Goal: Task Accomplishment & Management: Manage account settings

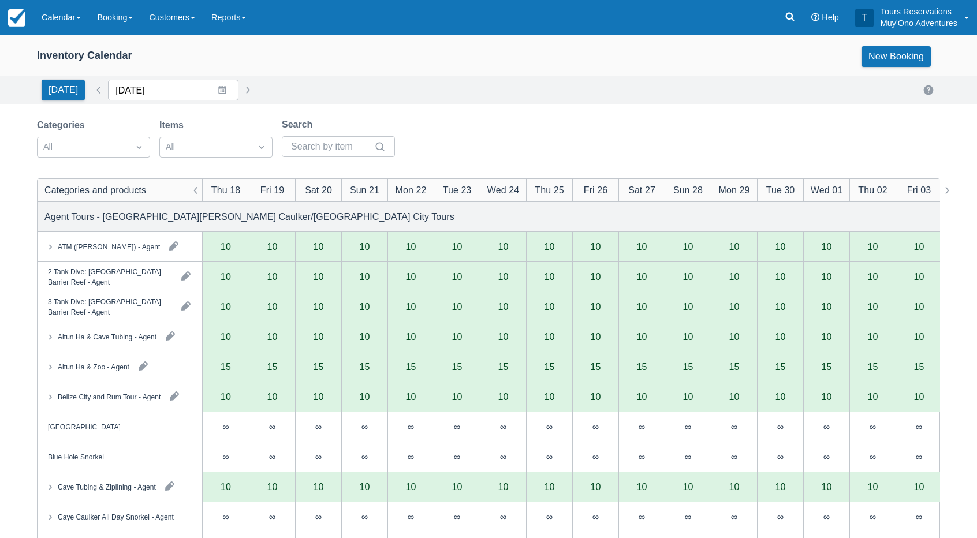
click at [141, 91] on input "09/18/25" at bounding box center [173, 90] width 131 height 21
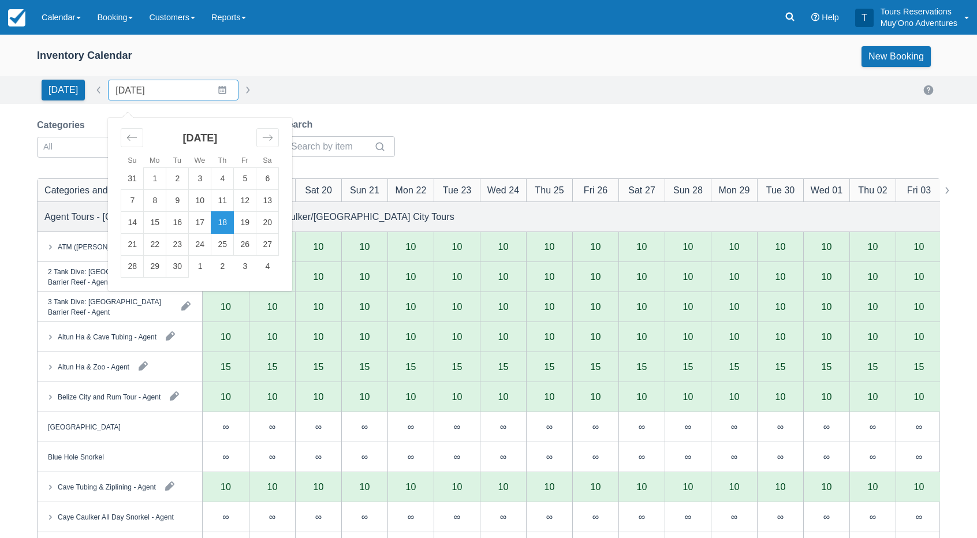
click at [322, 76] on div "Inventory Calendar New Booking" at bounding box center [488, 59] width 977 height 35
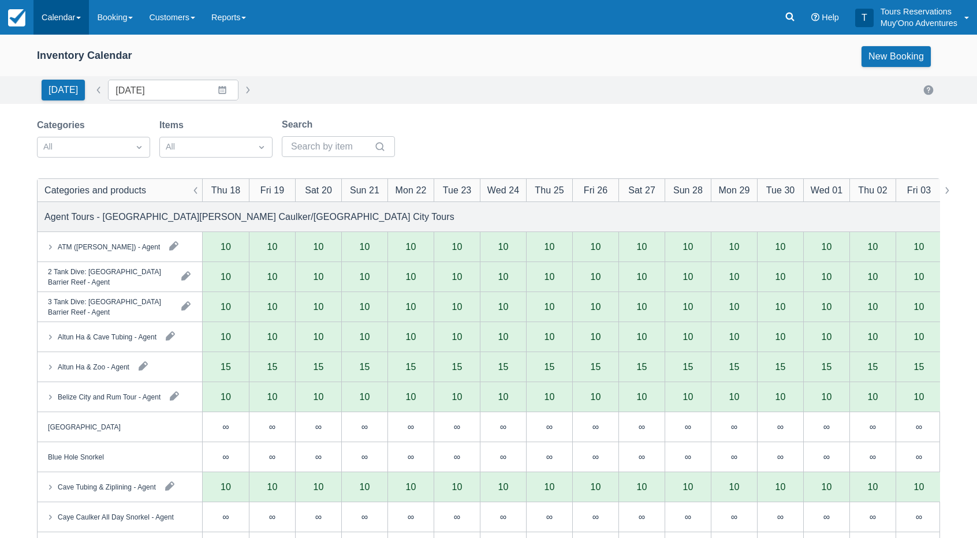
drag, startPoint x: 28, startPoint y: 10, endPoint x: 35, endPoint y: 12, distance: 6.8
click at [29, 10] on link at bounding box center [17, 17] width 34 height 35
click at [76, 16] on link "Calendar" at bounding box center [61, 17] width 55 height 35
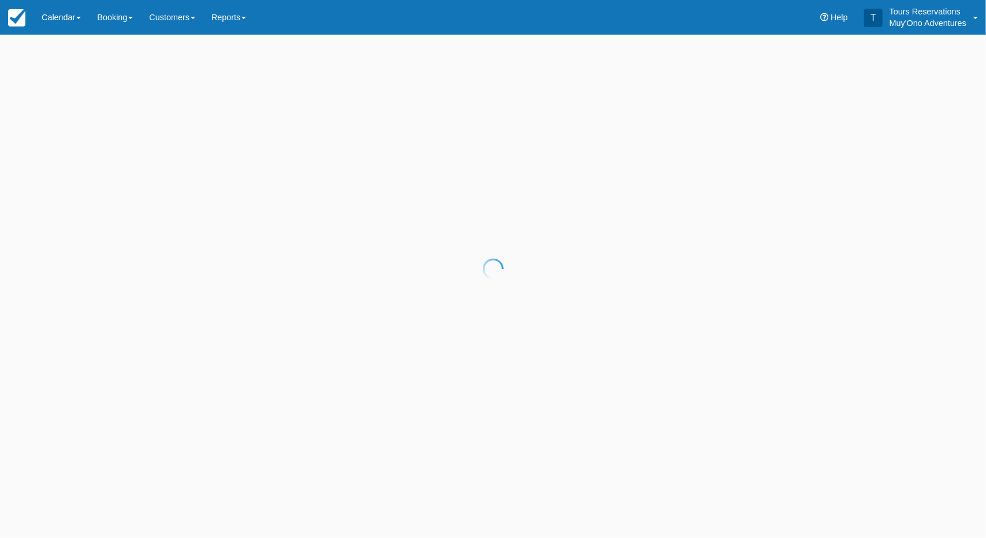
click at [71, 21] on div at bounding box center [493, 269] width 986 height 538
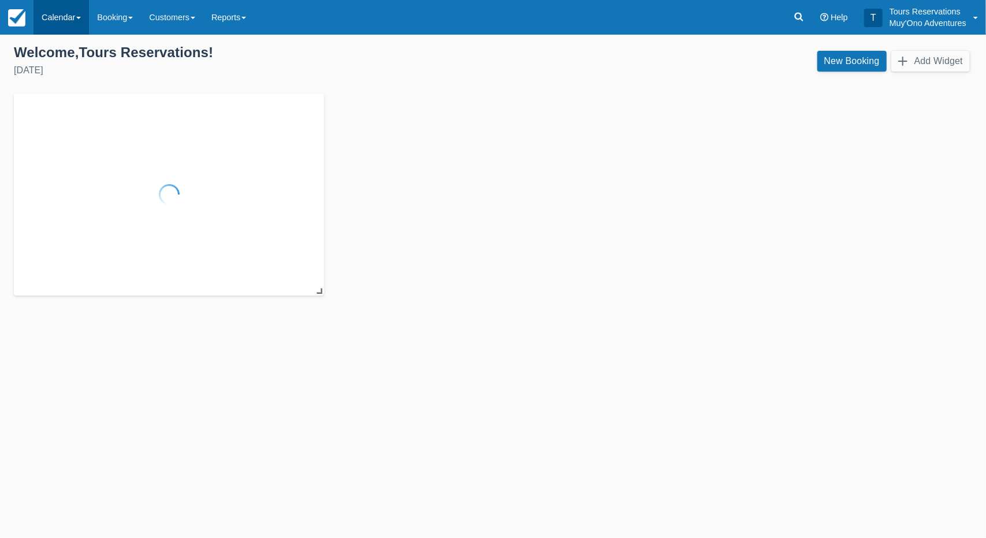
click at [66, 20] on link "Calendar" at bounding box center [61, 17] width 55 height 35
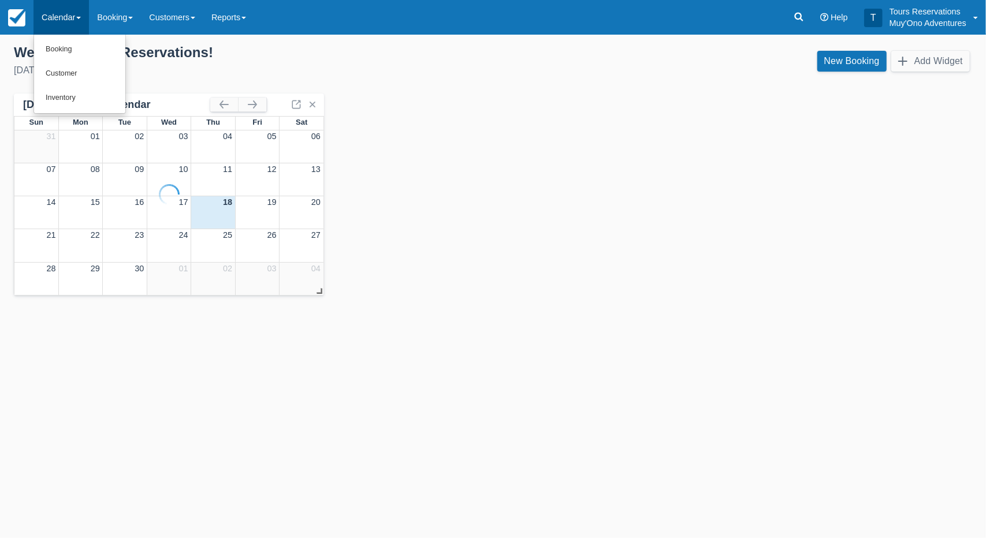
click at [66, 20] on link "Calendar" at bounding box center [61, 17] width 55 height 35
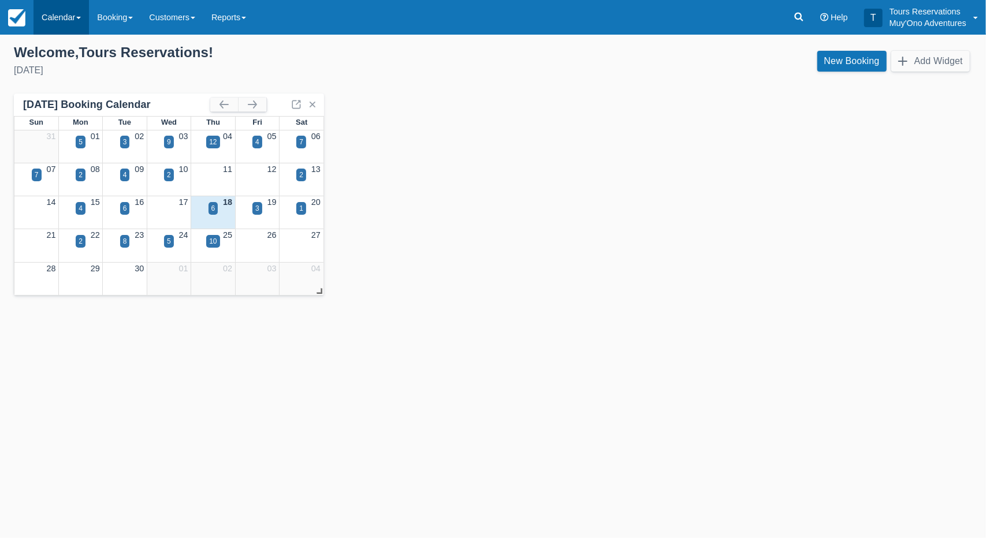
click at [64, 15] on link "Calendar" at bounding box center [61, 17] width 55 height 35
click at [59, 94] on link "Inventory" at bounding box center [79, 98] width 91 height 24
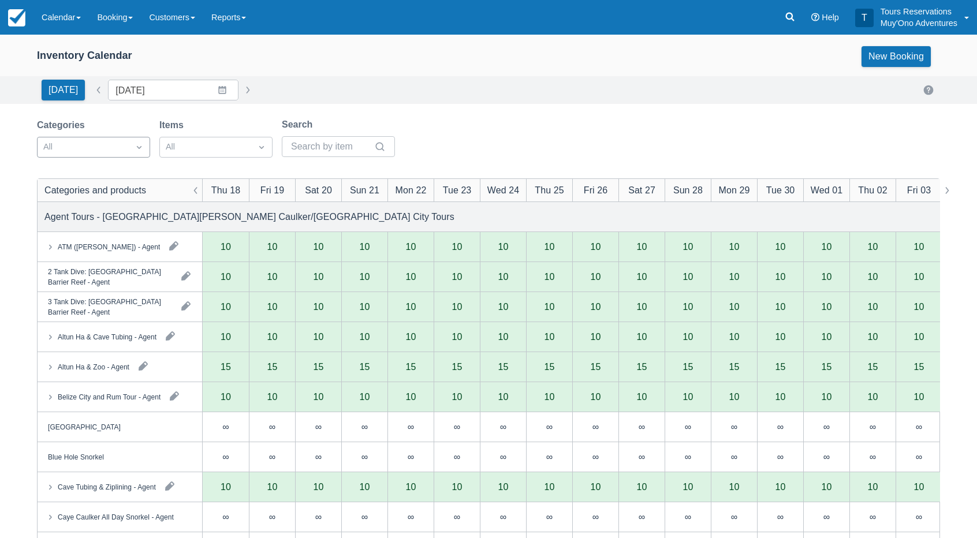
click at [143, 158] on div "Categories All Items All Search" at bounding box center [220, 141] width 367 height 47
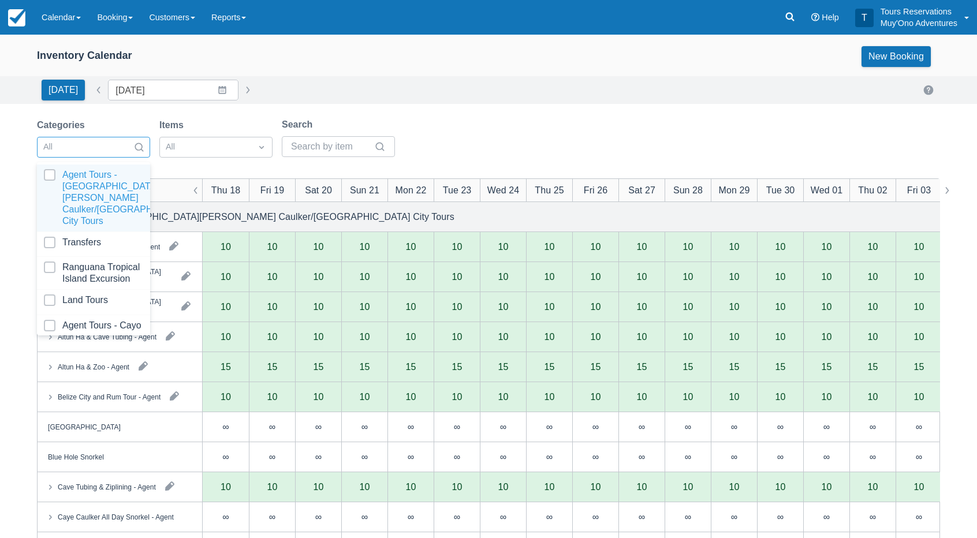
click at [135, 154] on div at bounding box center [139, 147] width 21 height 16
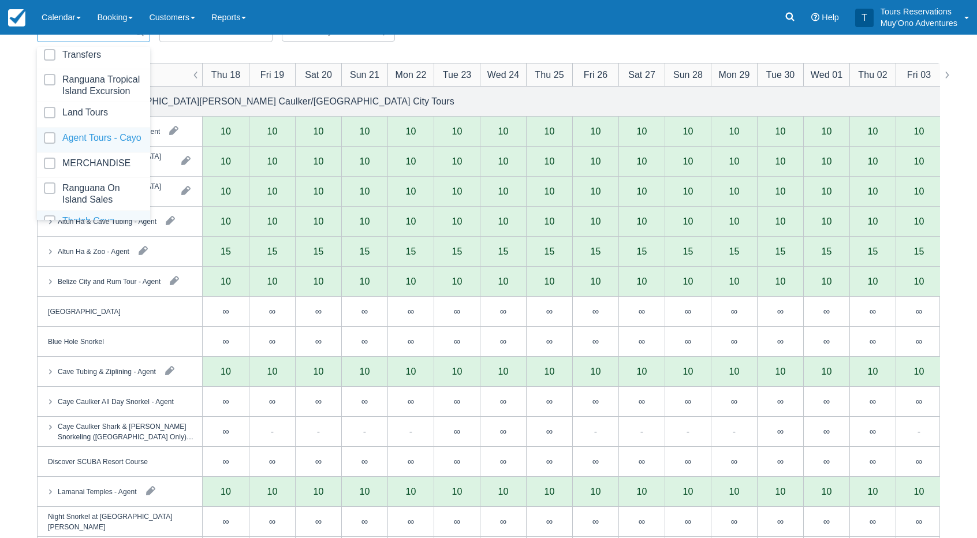
scroll to position [114, 0]
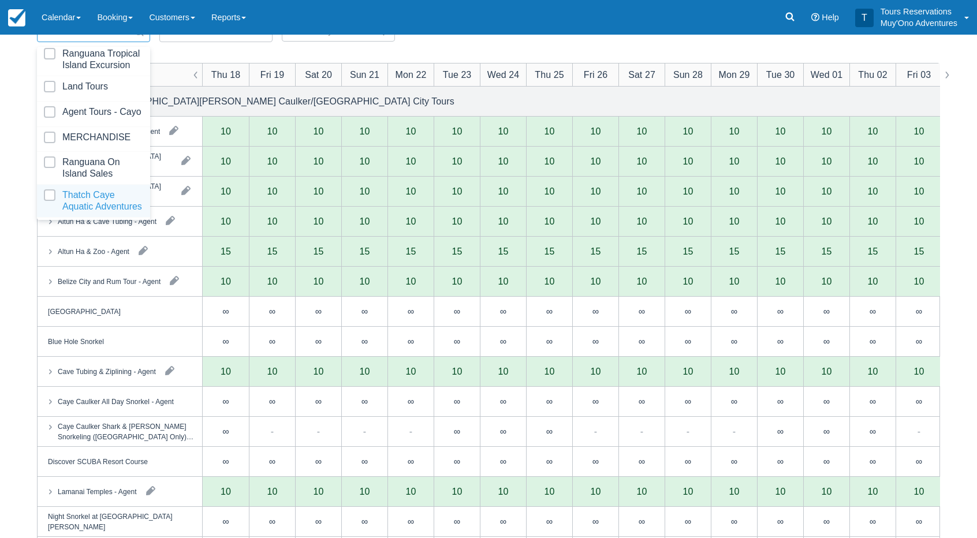
click at [98, 197] on div at bounding box center [93, 200] width 99 height 23
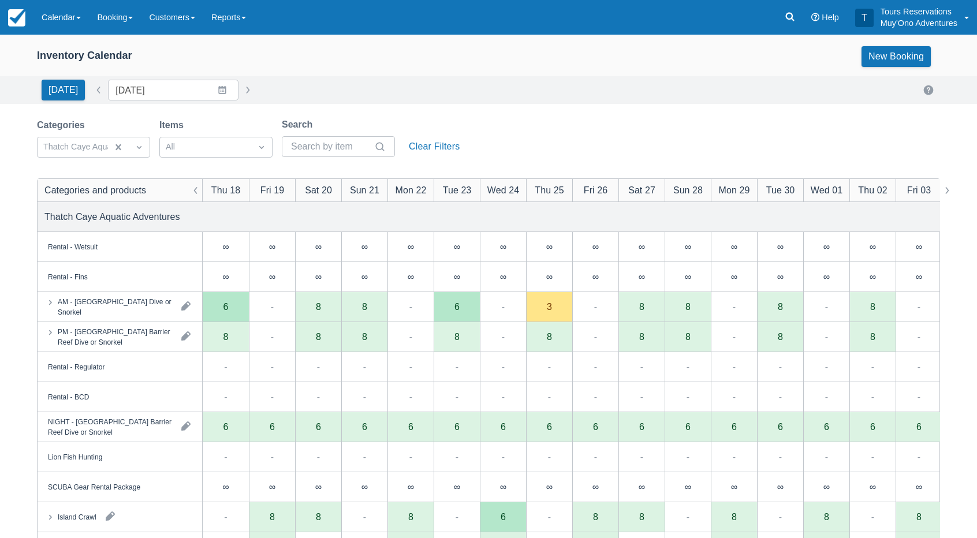
click at [518, 128] on div "Categories Thatch Caye Aquatic Adventures Items All Search Clear Filters" at bounding box center [488, 141] width 903 height 47
click at [65, 24] on link "Calendar" at bounding box center [61, 17] width 55 height 35
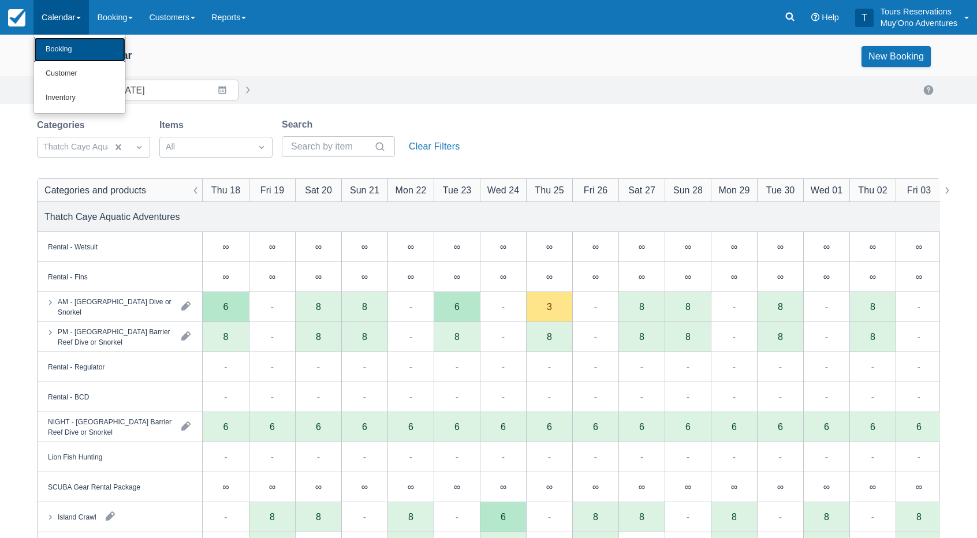
click at [77, 51] on link "Booking" at bounding box center [79, 50] width 91 height 24
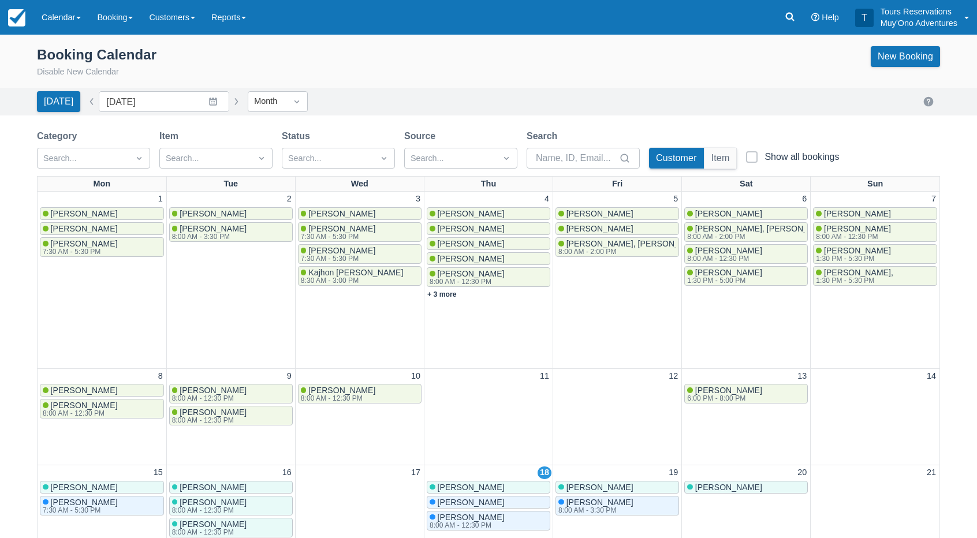
click at [414, 93] on div "[DATE] Date [DATE] Navigate forward to interact with the calendar and select a …" at bounding box center [488, 101] width 903 height 21
click at [201, 151] on div at bounding box center [206, 158] width 80 height 15
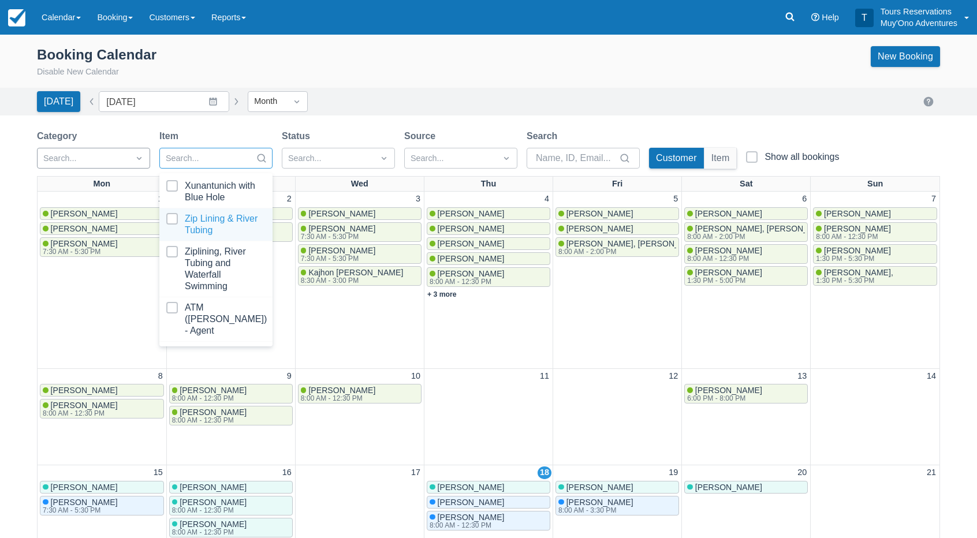
click at [110, 161] on div at bounding box center [83, 158] width 80 height 15
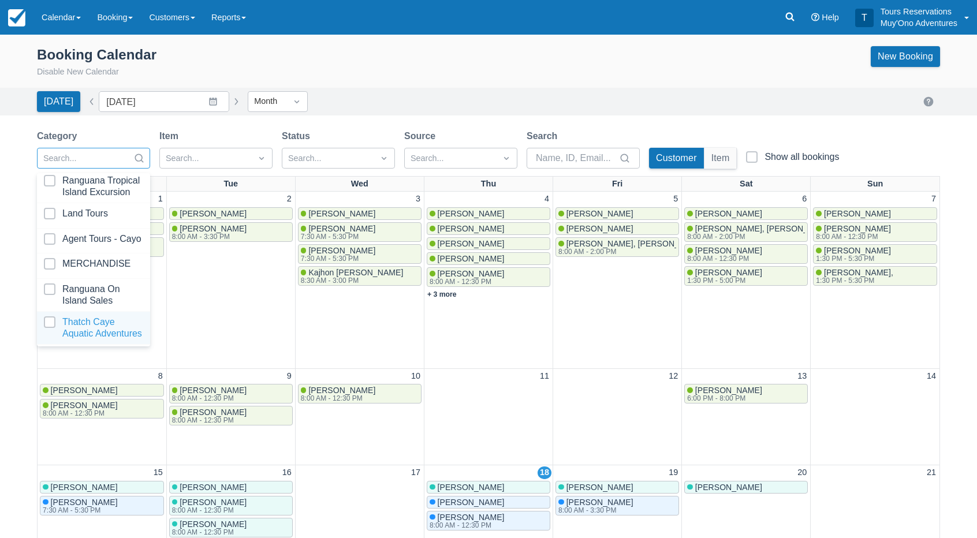
scroll to position [114, 0]
click at [95, 318] on div at bounding box center [93, 328] width 99 height 23
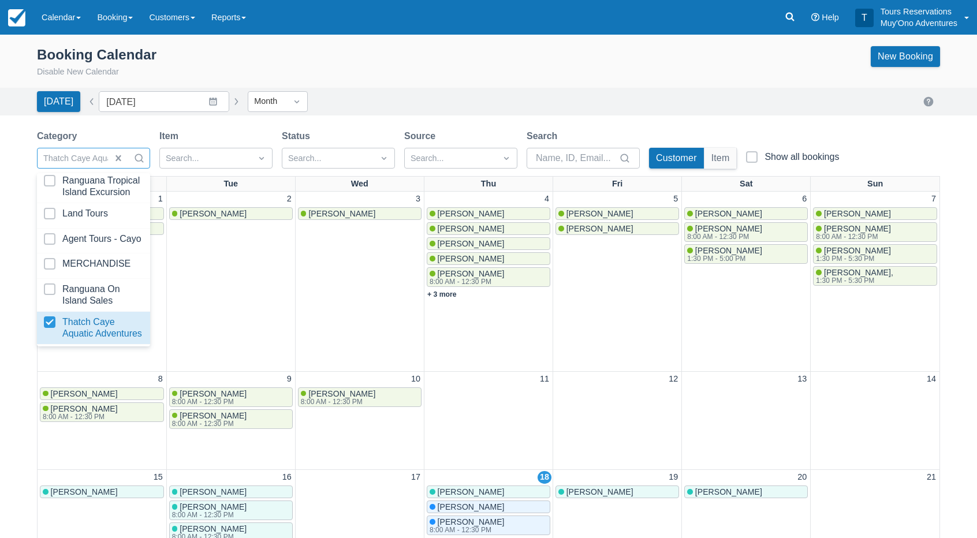
click at [256, 148] on div "Search..." at bounding box center [215, 158] width 113 height 21
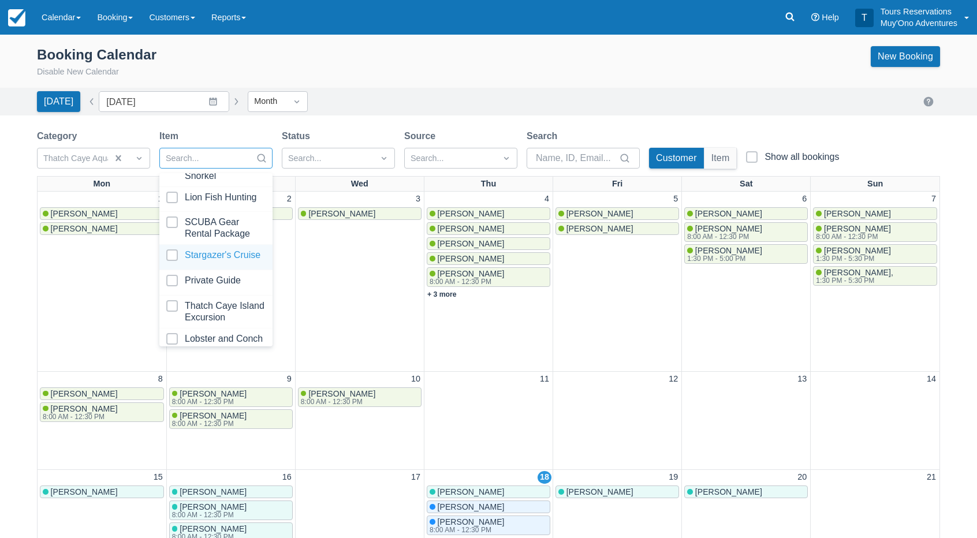
scroll to position [191, 0]
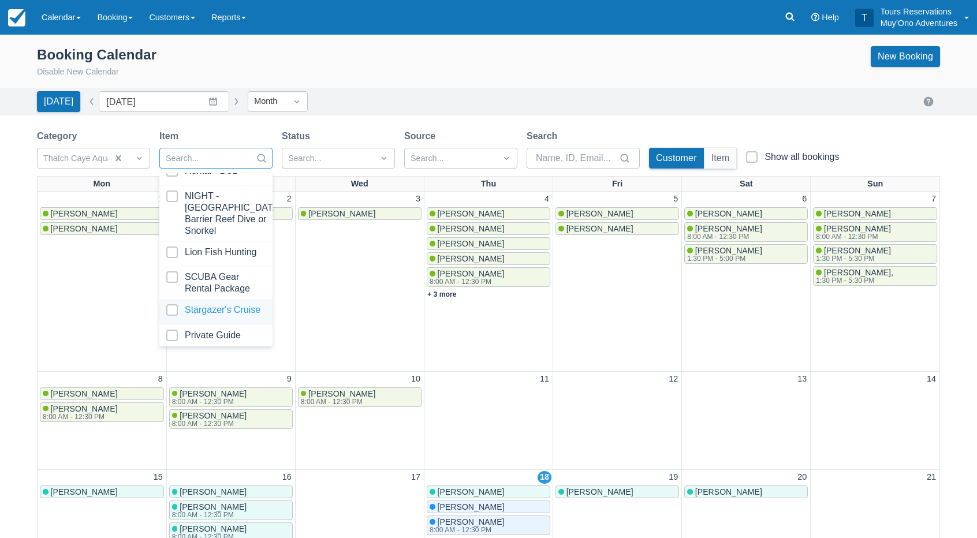
click at [203, 304] on div at bounding box center [215, 312] width 99 height 16
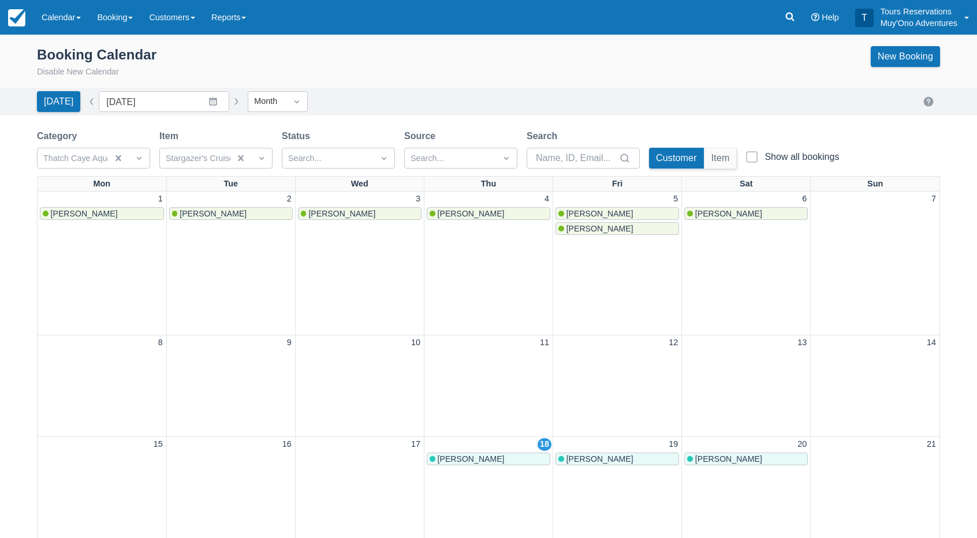
click at [523, 85] on div "Booking Calendar Disable New Calendar New Booking" at bounding box center [488, 65] width 977 height 46
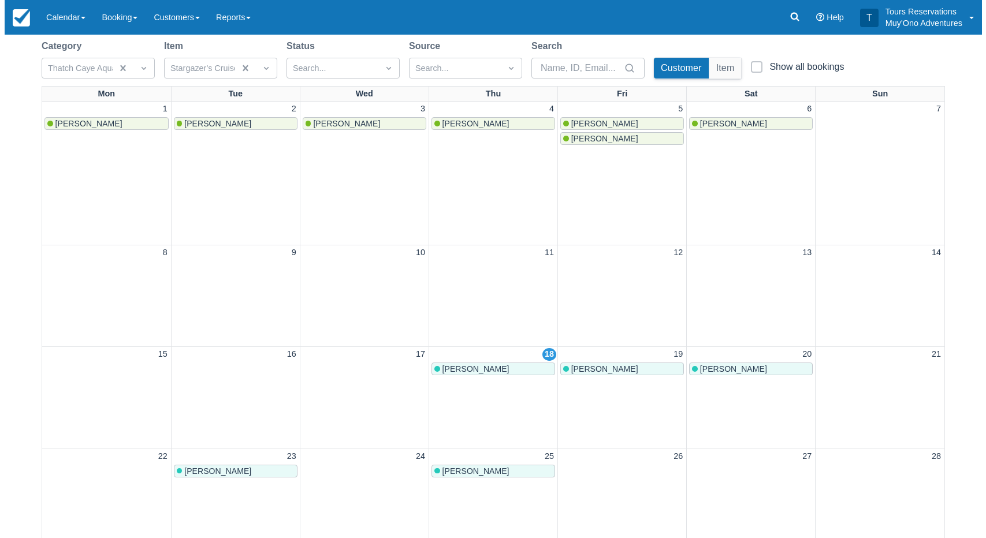
scroll to position [173, 0]
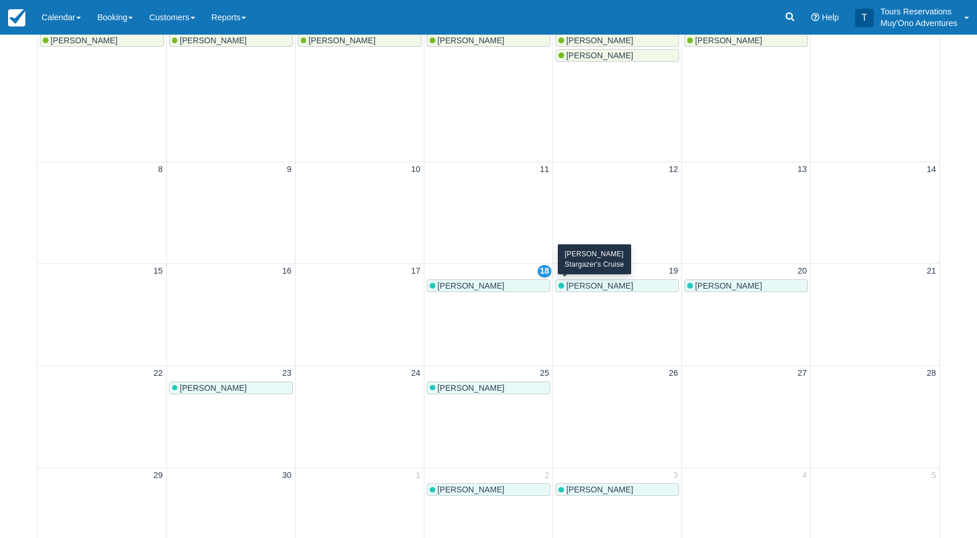
click at [604, 288] on span "[PERSON_NAME]" at bounding box center [600, 285] width 67 height 9
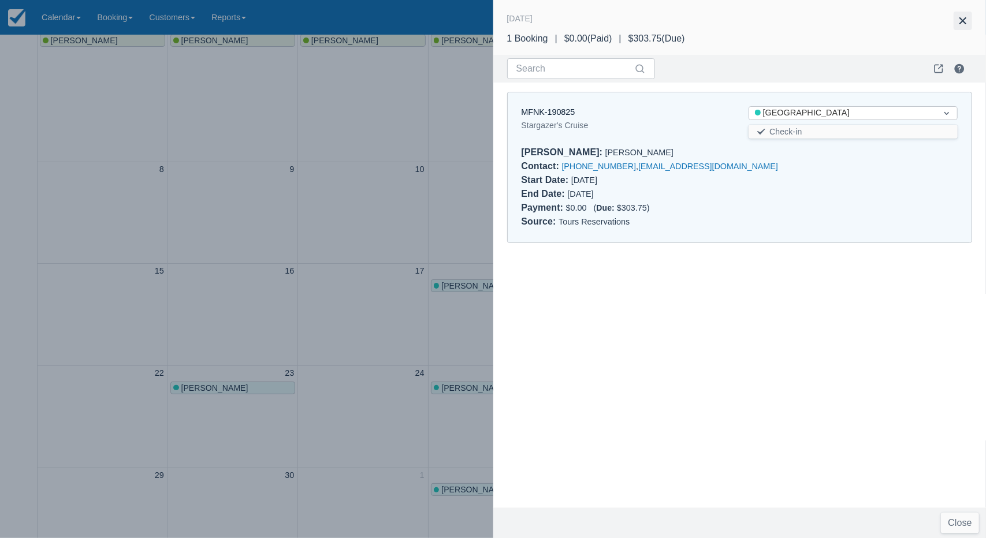
click at [966, 27] on button "button" at bounding box center [963, 21] width 18 height 18
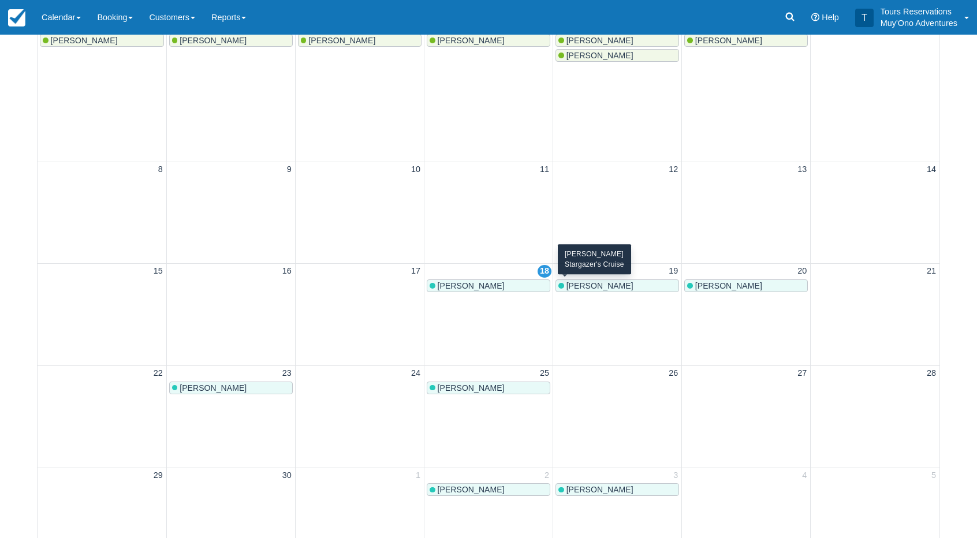
click at [598, 288] on link "[PERSON_NAME]" at bounding box center [618, 286] width 124 height 13
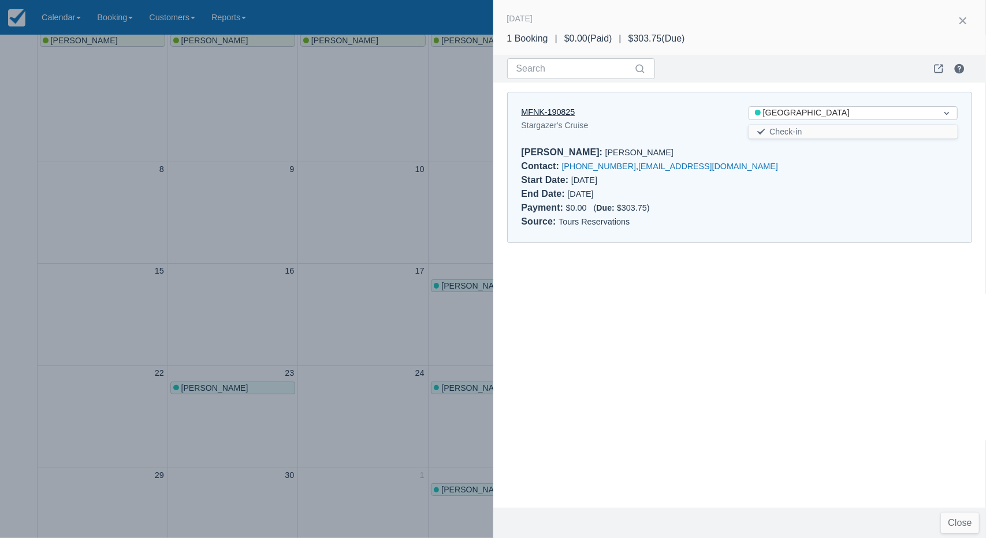
click at [545, 113] on link "MFNK-190825" at bounding box center [549, 111] width 54 height 9
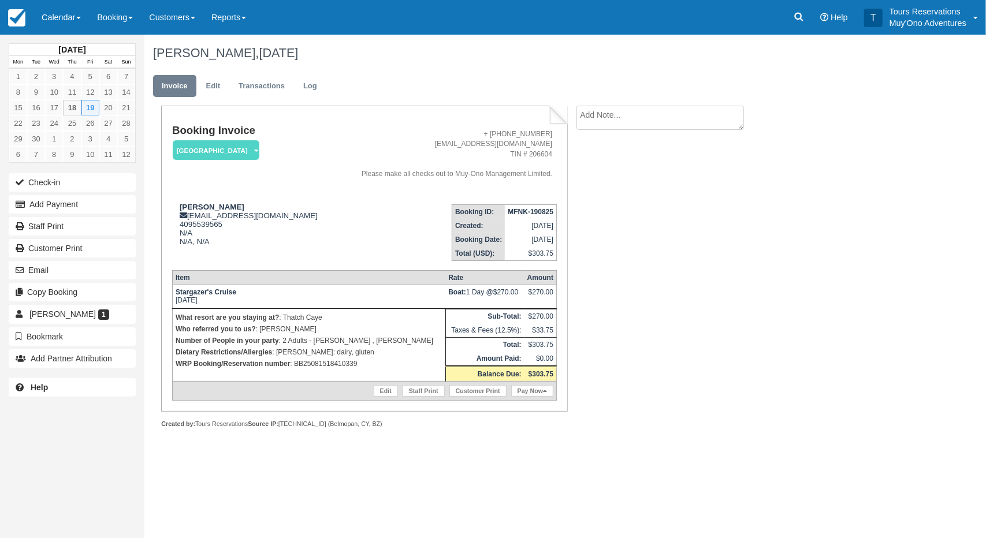
click at [334, 195] on td "Booking ID: MFNK-190825 Created: August 19, 2025 Booking Date: September 19, 20…" at bounding box center [445, 228] width 223 height 66
click at [211, 90] on link "Edit" at bounding box center [213, 86] width 31 height 23
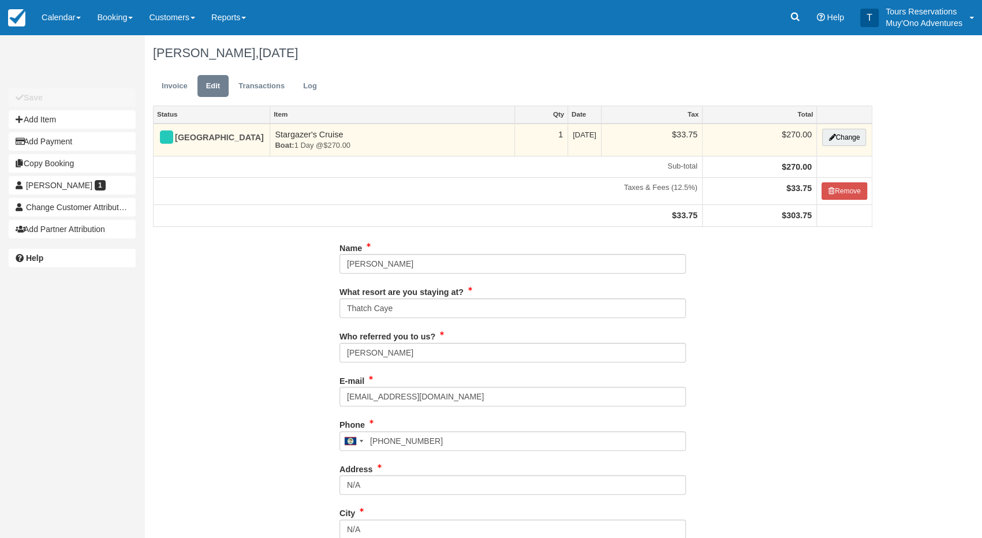
type input "4095539565"
click at [846, 144] on button "Change" at bounding box center [844, 137] width 44 height 17
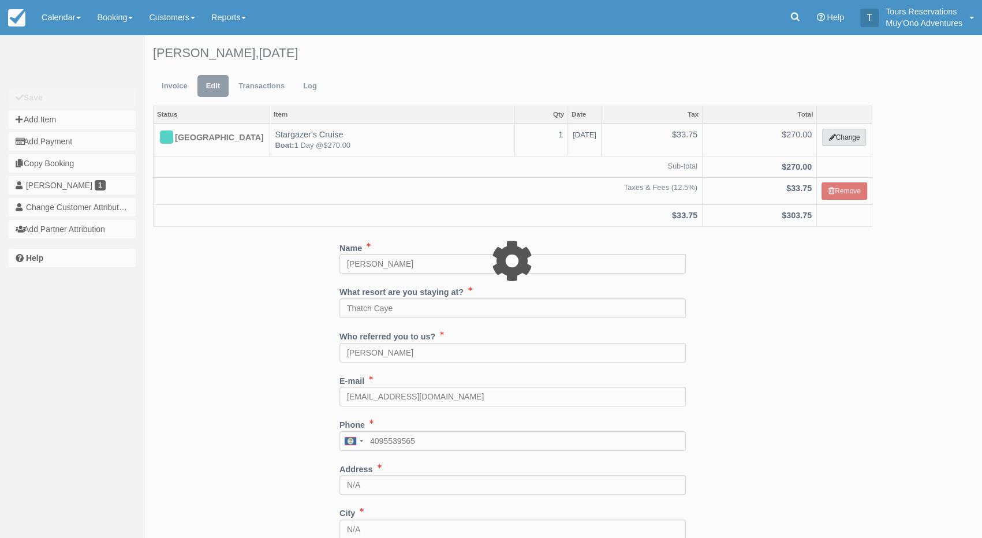
select select "64"
type input "270.00"
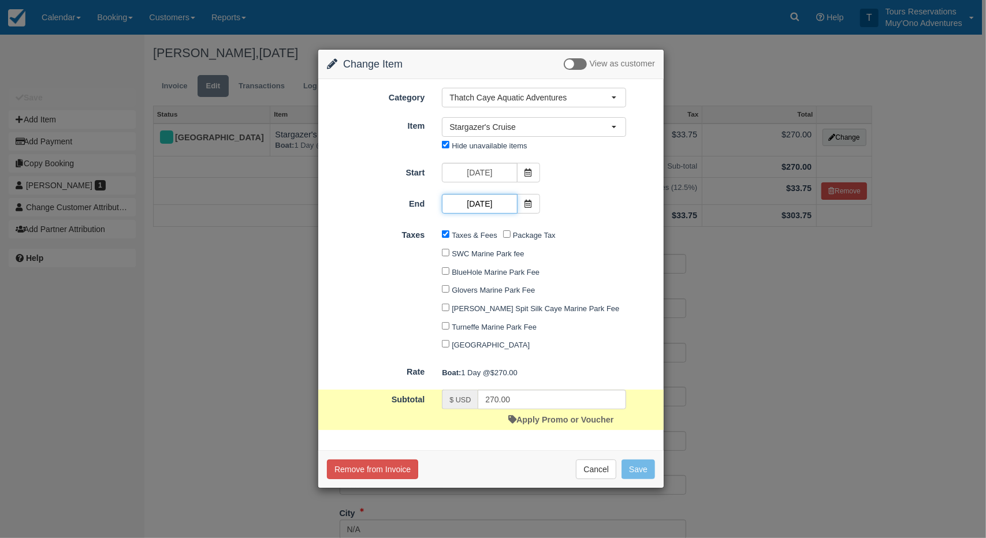
click at [483, 202] on input "09/19/25" at bounding box center [479, 204] width 75 height 20
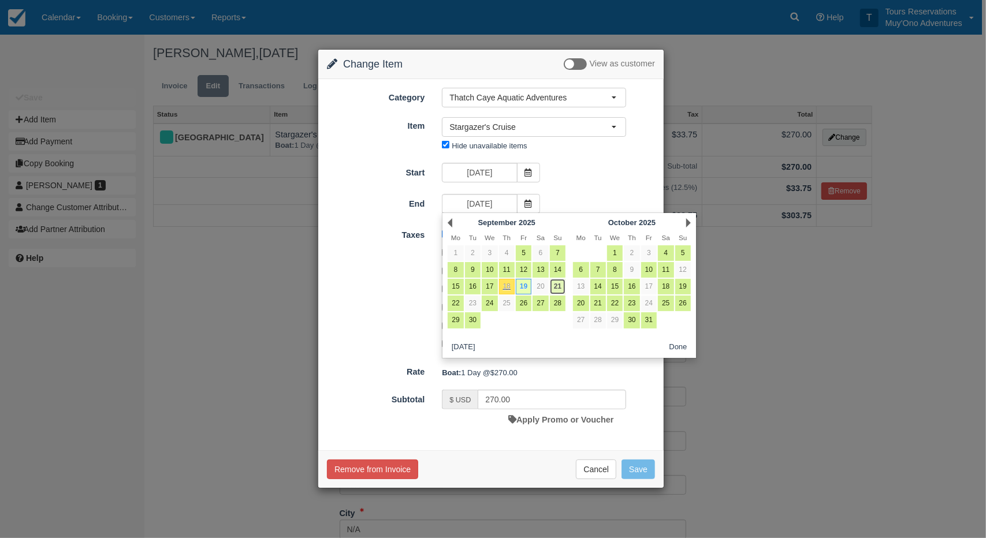
click at [557, 284] on link "21" at bounding box center [558, 287] width 16 height 16
type input "09/21/25"
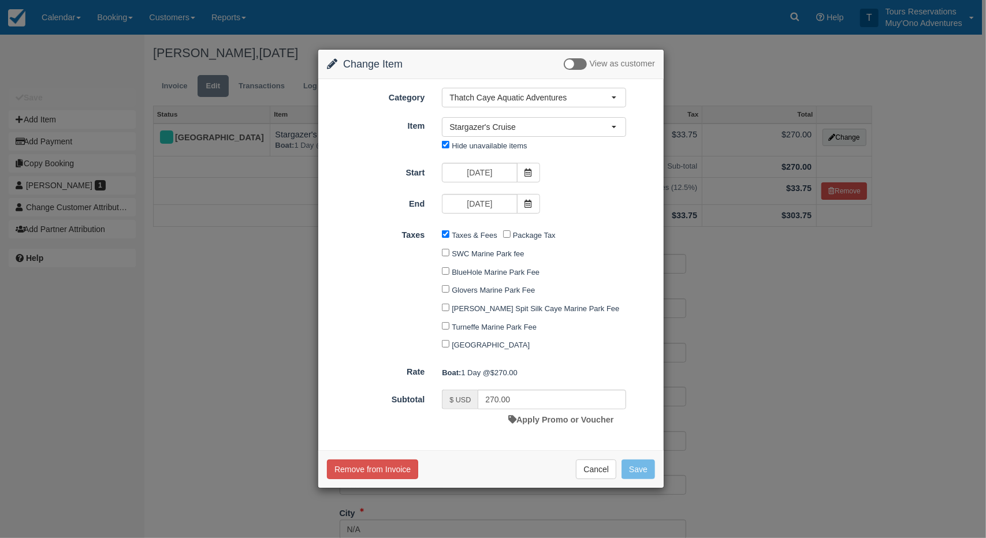
type input "810.00"
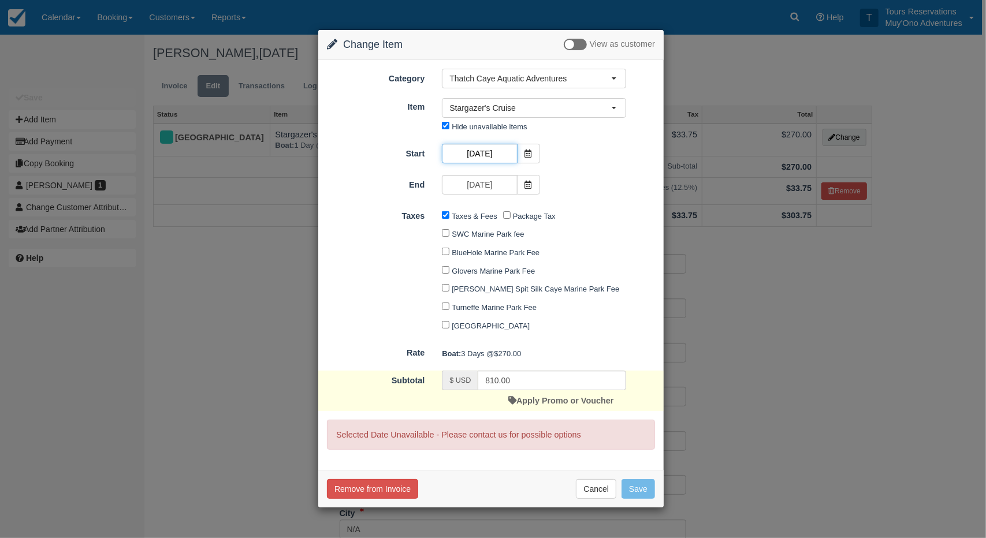
click at [472, 154] on input "09/19/25" at bounding box center [479, 154] width 75 height 20
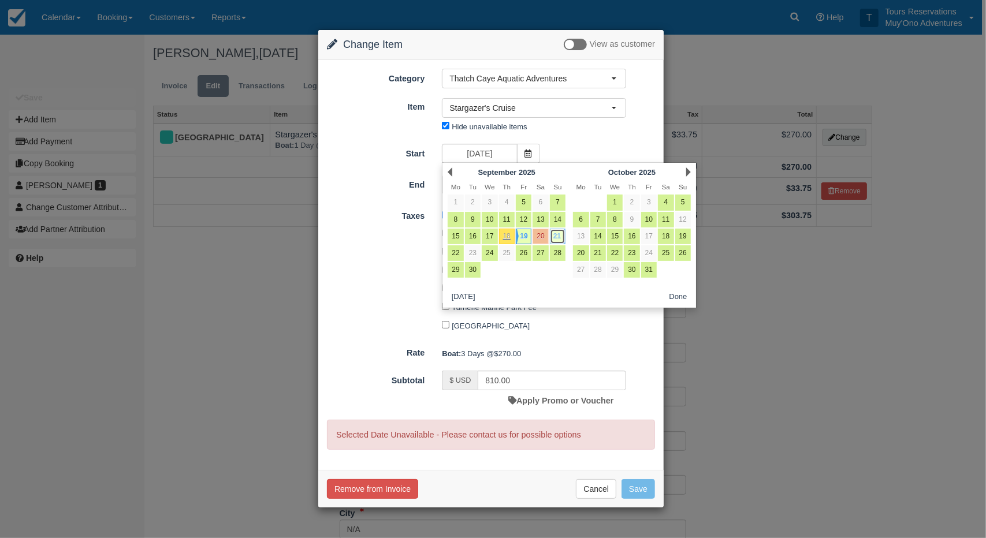
click at [557, 235] on link "21" at bounding box center [558, 237] width 16 height 16
type input "09/21/25"
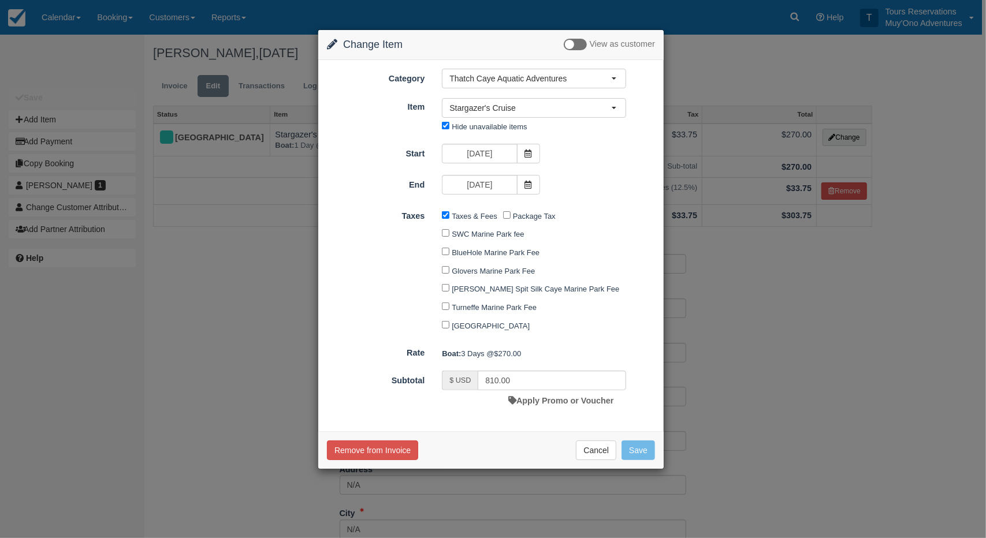
type input "270.00"
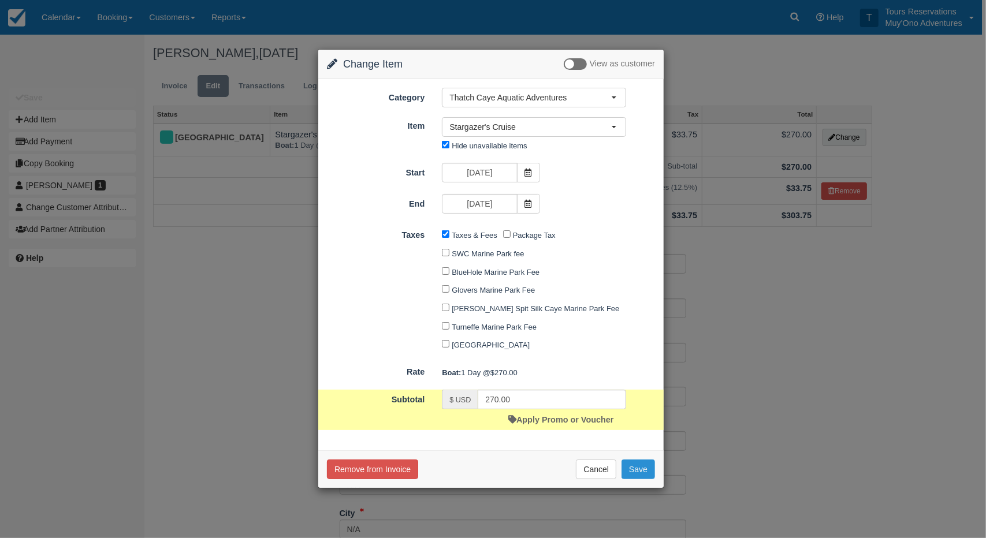
click at [635, 475] on button "Save" at bounding box center [638, 470] width 34 height 20
checkbox input "false"
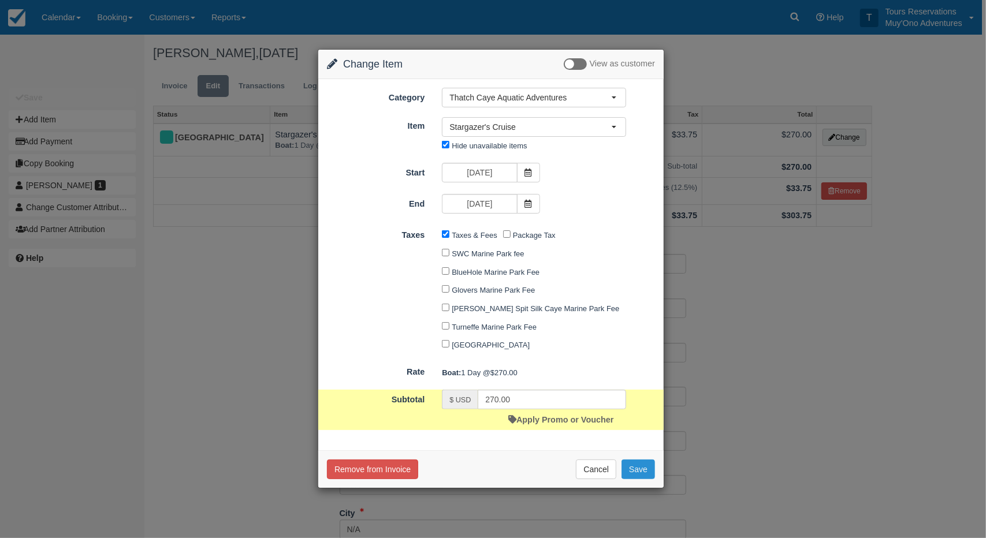
checkbox input "false"
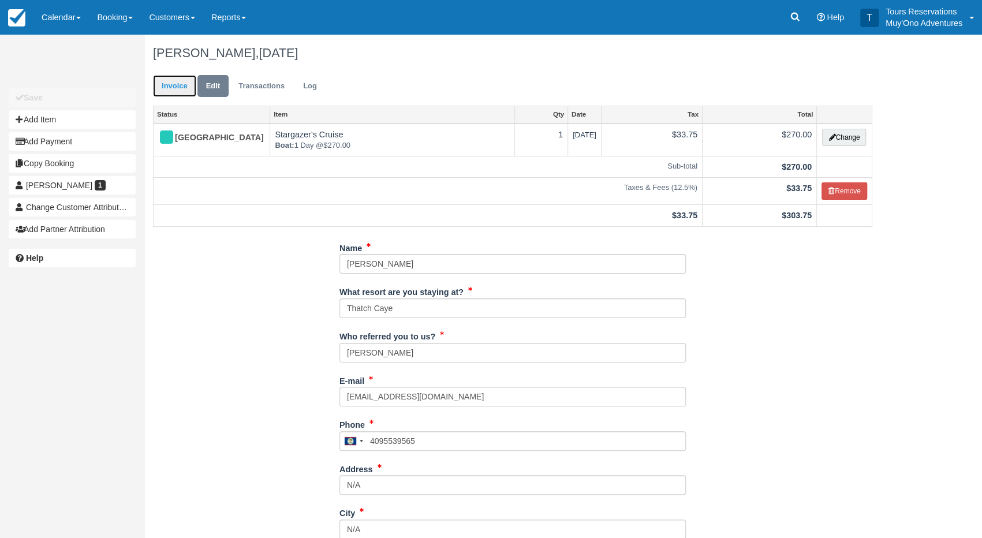
click at [189, 91] on link "Invoice" at bounding box center [174, 86] width 43 height 23
